Goal: Transaction & Acquisition: Download file/media

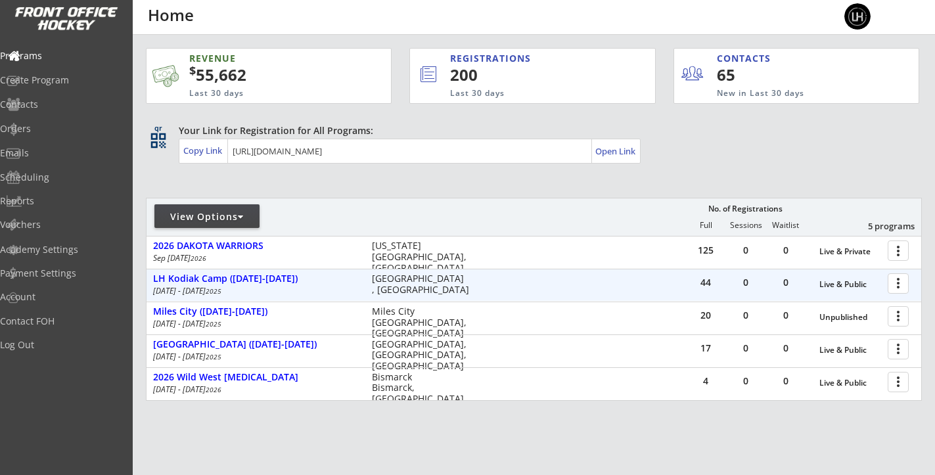
click at [899, 283] on div at bounding box center [900, 282] width 23 height 23
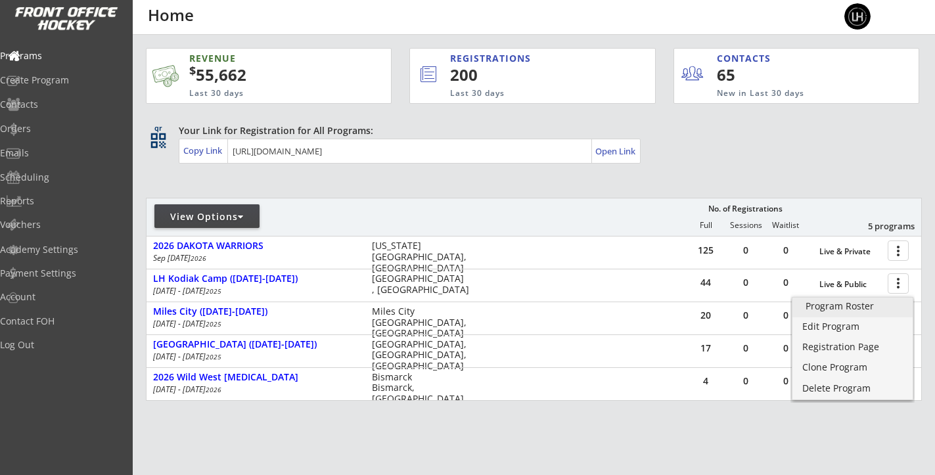
click at [836, 302] on div "Program Roster" at bounding box center [853, 306] width 94 height 9
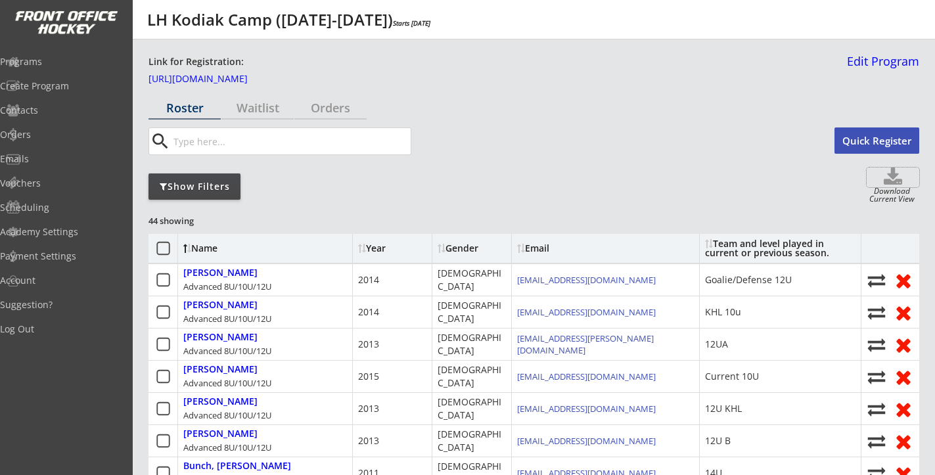
click at [894, 179] on icon at bounding box center [893, 178] width 53 height 20
select select ""Player Info""
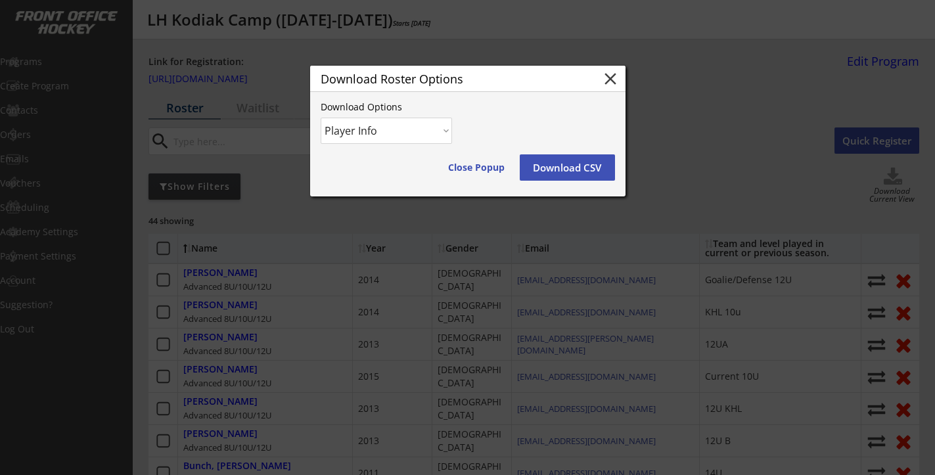
click at [542, 162] on button "Download CSV" at bounding box center [567, 167] width 95 height 26
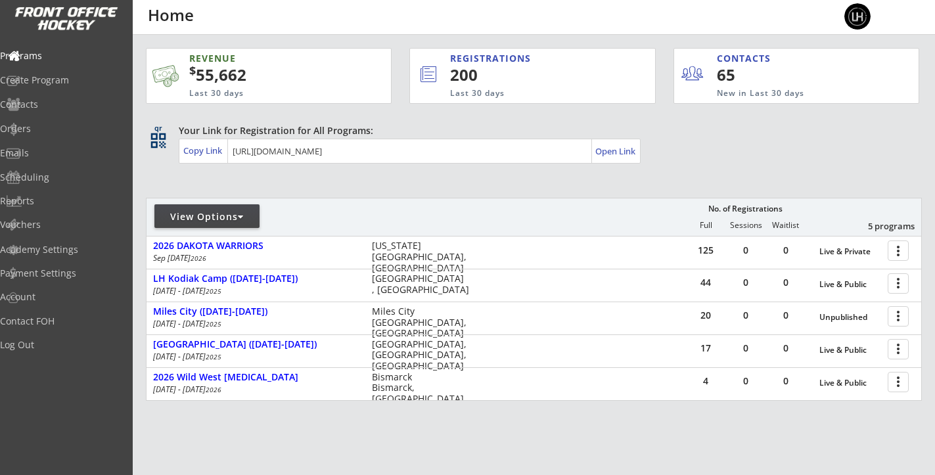
click at [239, 212] on div "View Options" at bounding box center [206, 216] width 105 height 13
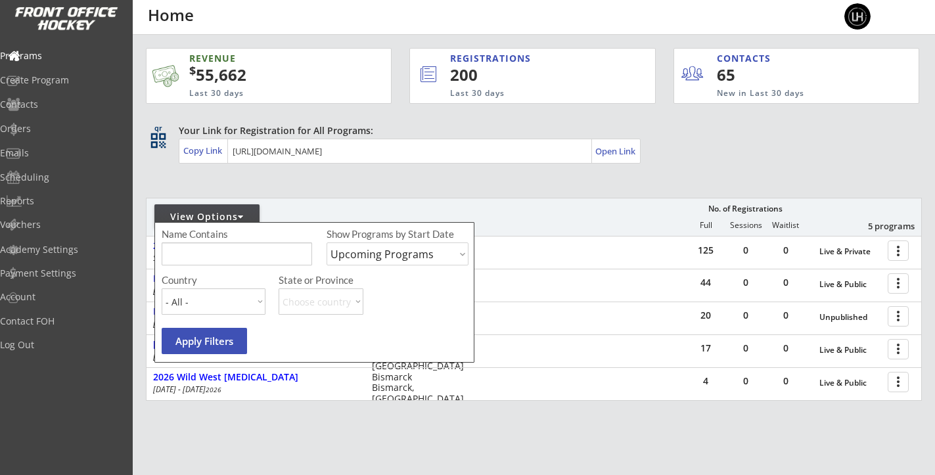
click at [359, 254] on select "Upcoming Programs Past Programs Specific Date Range" at bounding box center [398, 254] width 142 height 23
select select ""Past Programs""
click at [207, 333] on button "Apply Filters" at bounding box center [204, 341] width 85 height 26
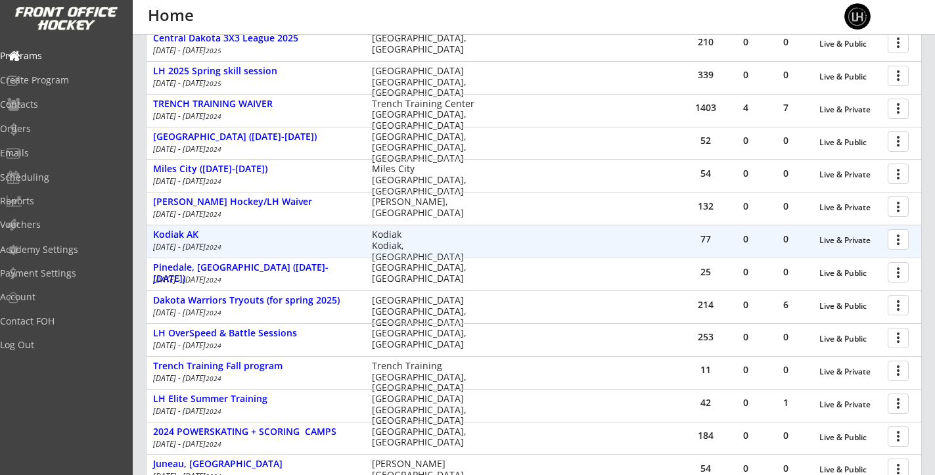
scroll to position [864, 0]
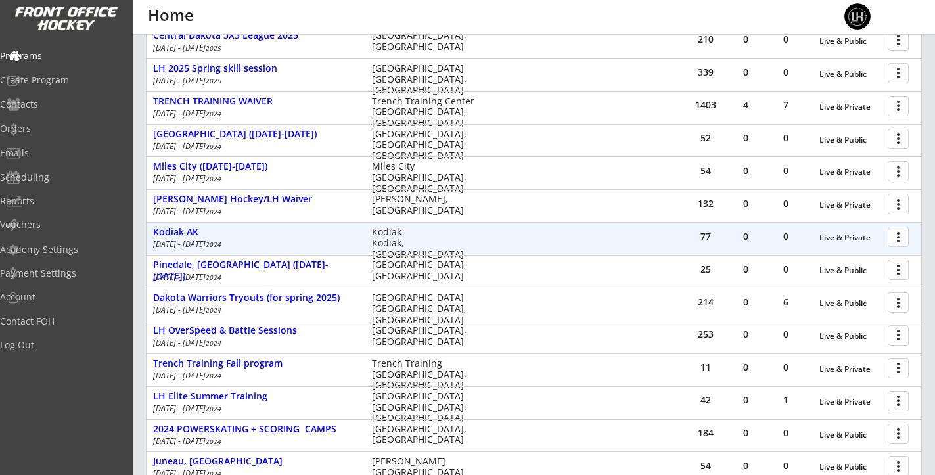
click at [898, 238] on div at bounding box center [900, 236] width 23 height 23
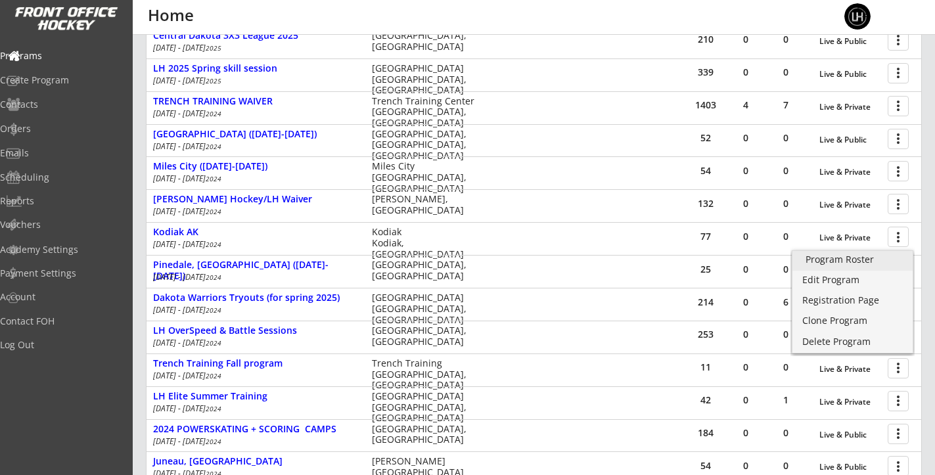
click at [834, 260] on div "Program Roster" at bounding box center [853, 259] width 94 height 9
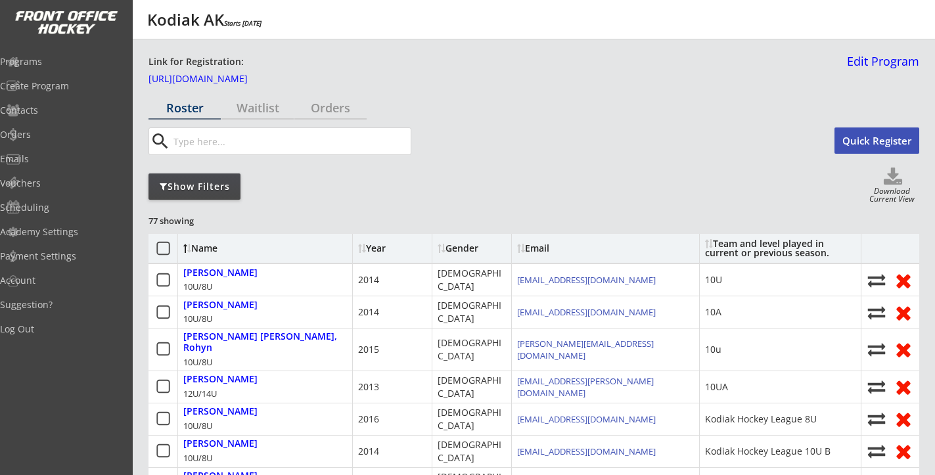
click at [897, 181] on use at bounding box center [893, 176] width 18 height 17
select select ""Player Info""
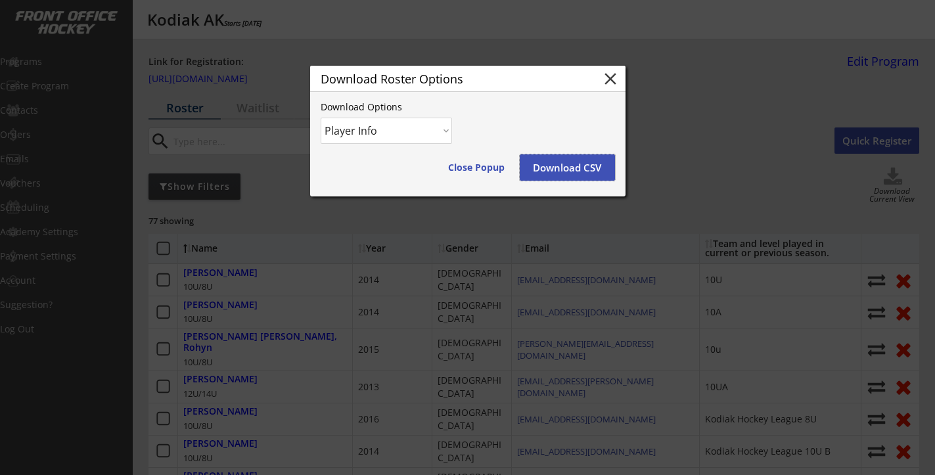
click at [569, 170] on button "Download CSV" at bounding box center [567, 167] width 95 height 26
